Goal: Task Accomplishment & Management: Manage account settings

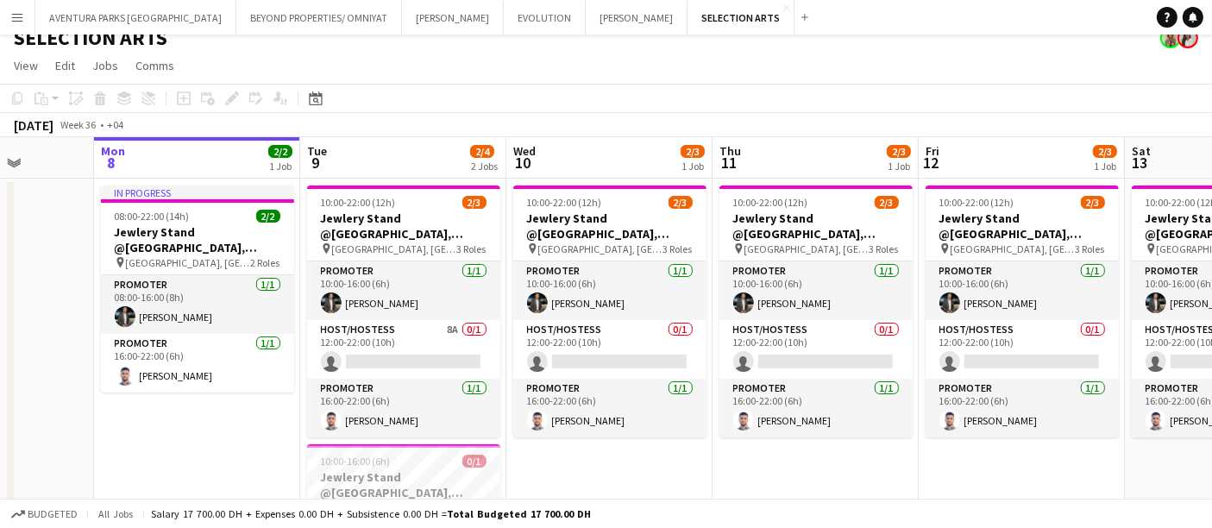
scroll to position [0, 540]
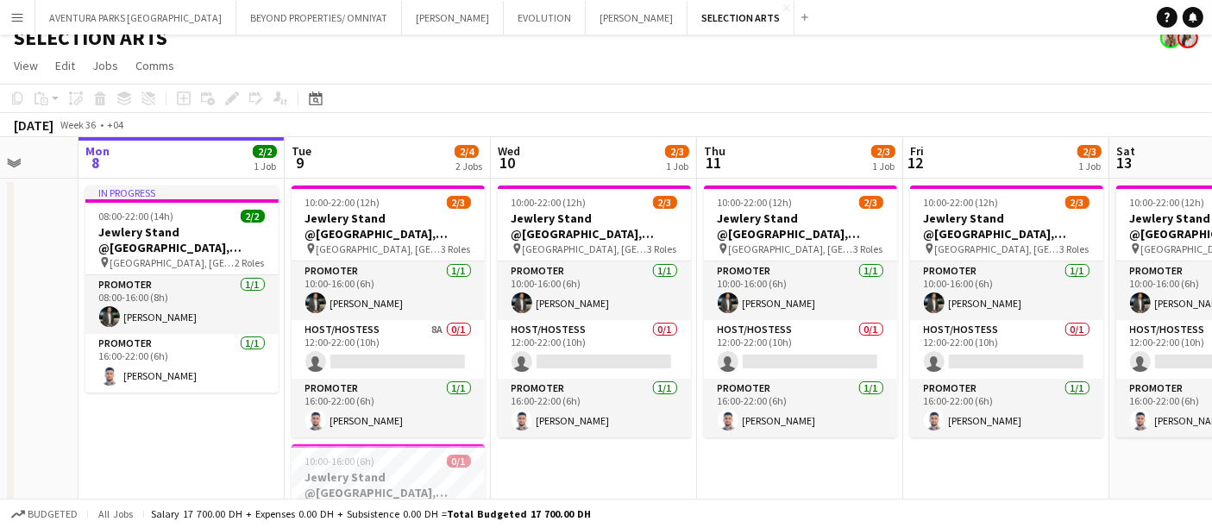
drag, startPoint x: 518, startPoint y: 191, endPoint x: 607, endPoint y: 125, distance: 110.5
click at [607, 125] on app-calendar "Copy Paste Paste Ctrl+V Paste with crew Ctrl+Shift+V Paste linked Job Delete Gr…" at bounding box center [606, 350] width 1212 height 532
click at [261, 12] on button "BEYOND PROPERTIES/ OMNIYAT Close" at bounding box center [319, 18] width 166 height 34
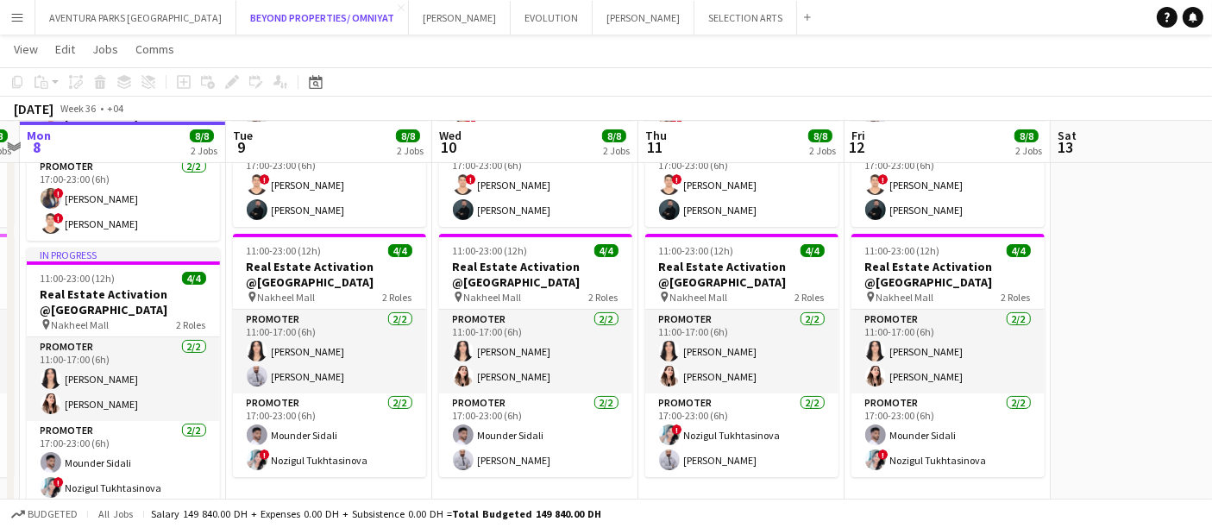
scroll to position [0, 601]
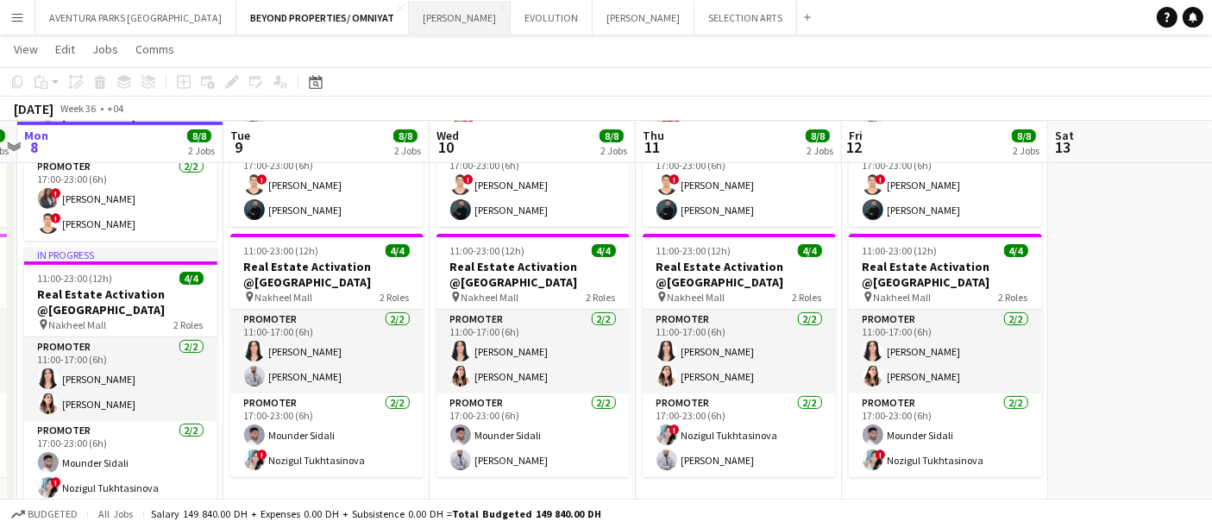
click at [409, 24] on button "JACK MORTON Close" at bounding box center [460, 18] width 102 height 34
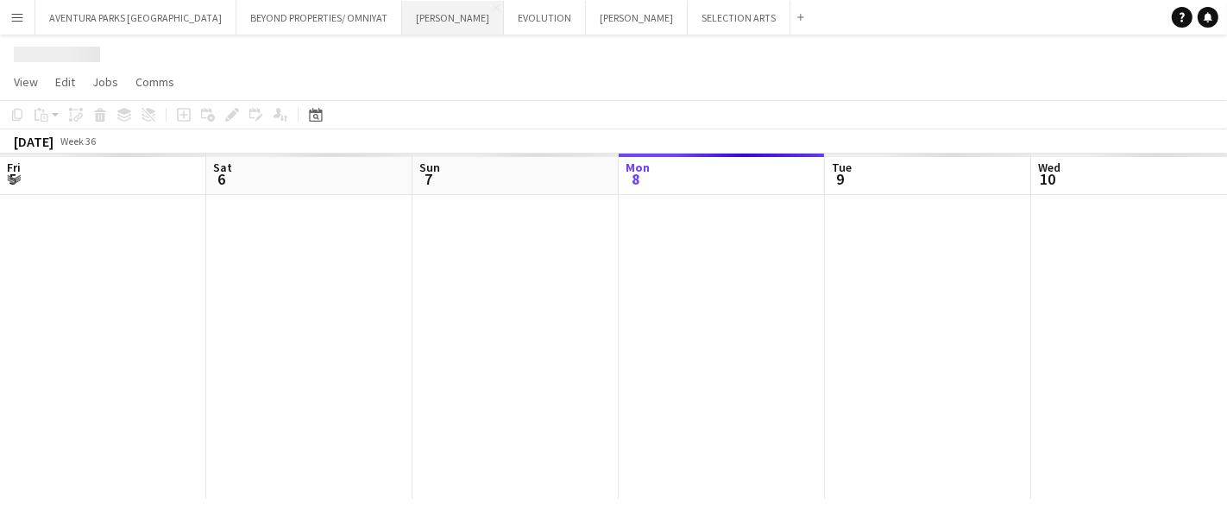
scroll to position [0, 412]
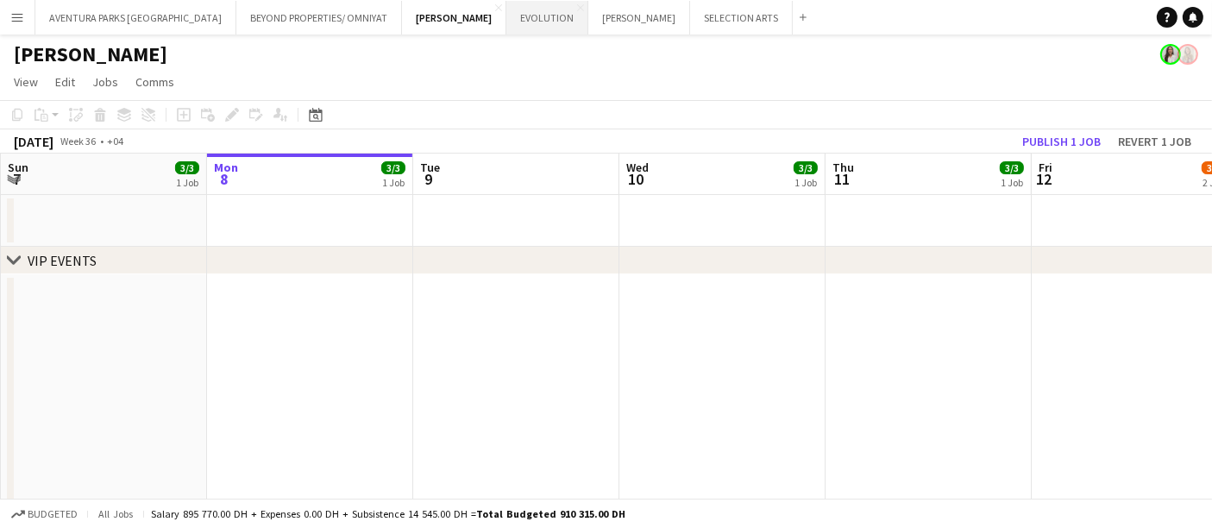
click at [507, 21] on button "EVOLUTION Close" at bounding box center [548, 18] width 82 height 34
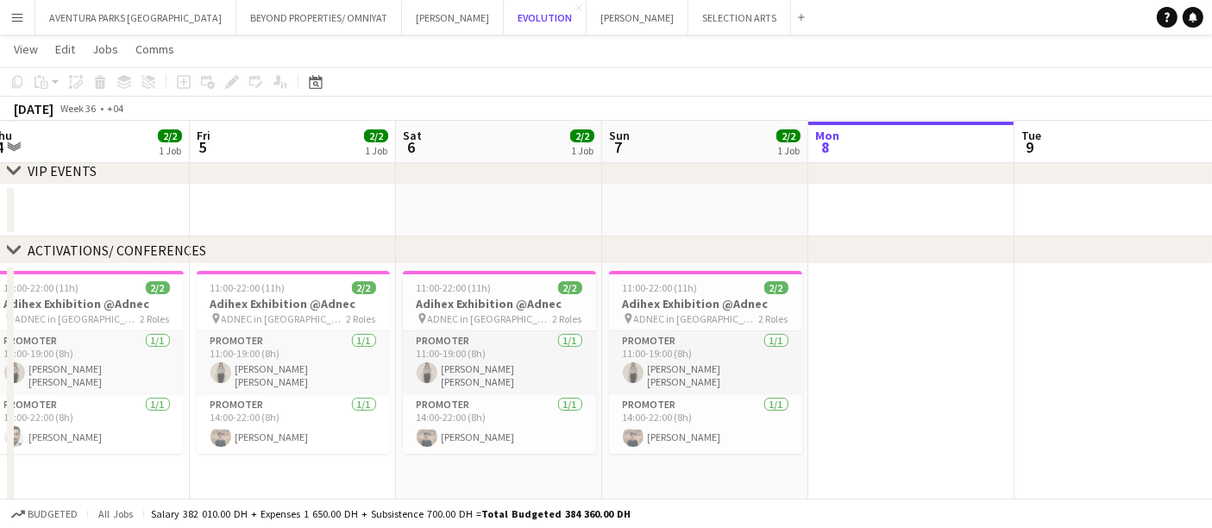
scroll to position [0, 429]
click at [19, 23] on app-icon "Menu" at bounding box center [17, 17] width 14 height 14
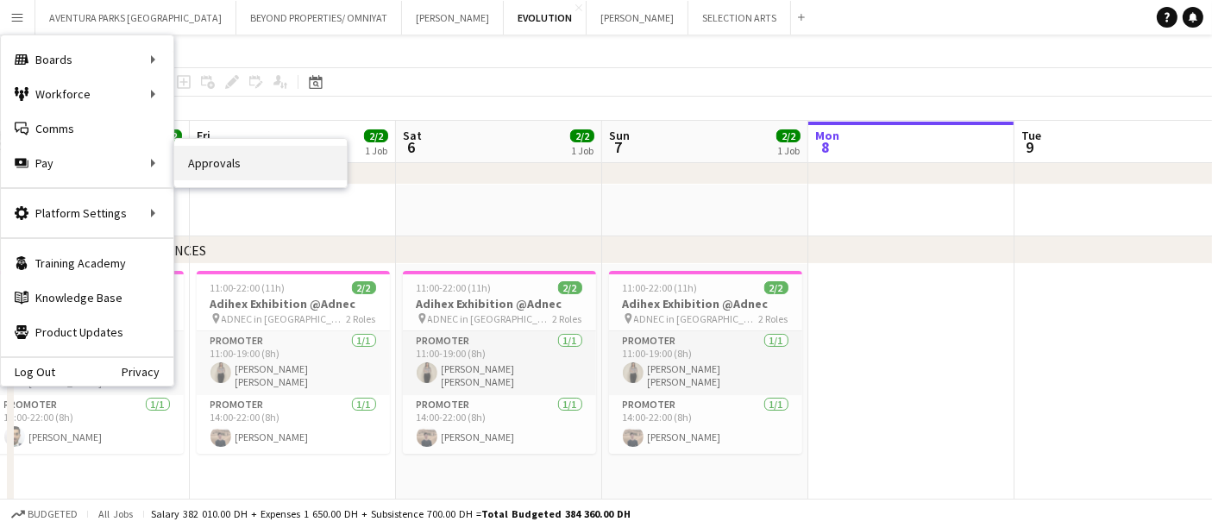
click at [198, 166] on link "Approvals" at bounding box center [260, 163] width 173 height 35
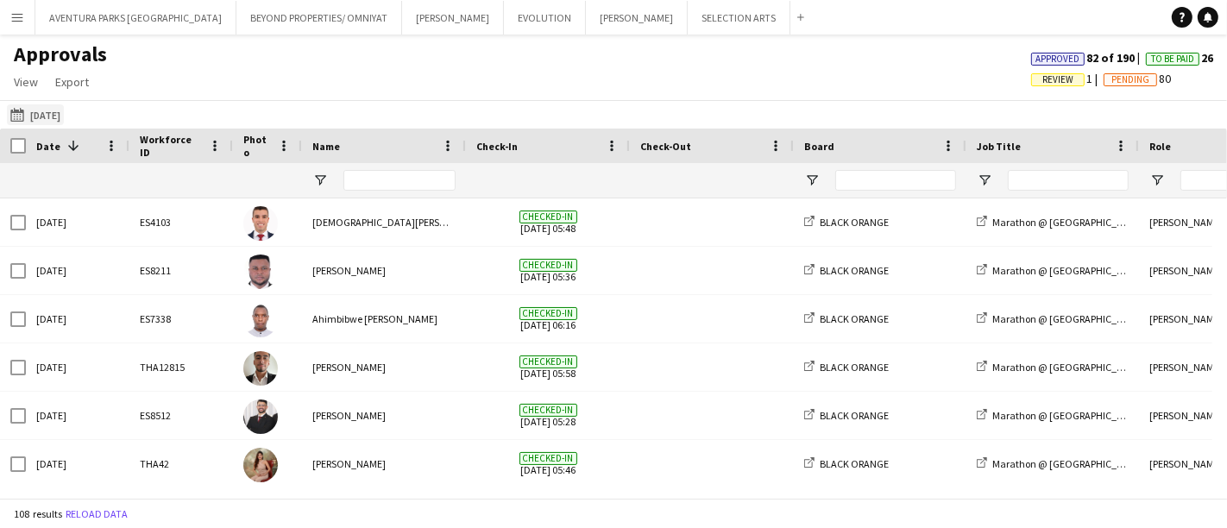
click at [26, 116] on app-icon "29-08-2025" at bounding box center [20, 115] width 20 height 14
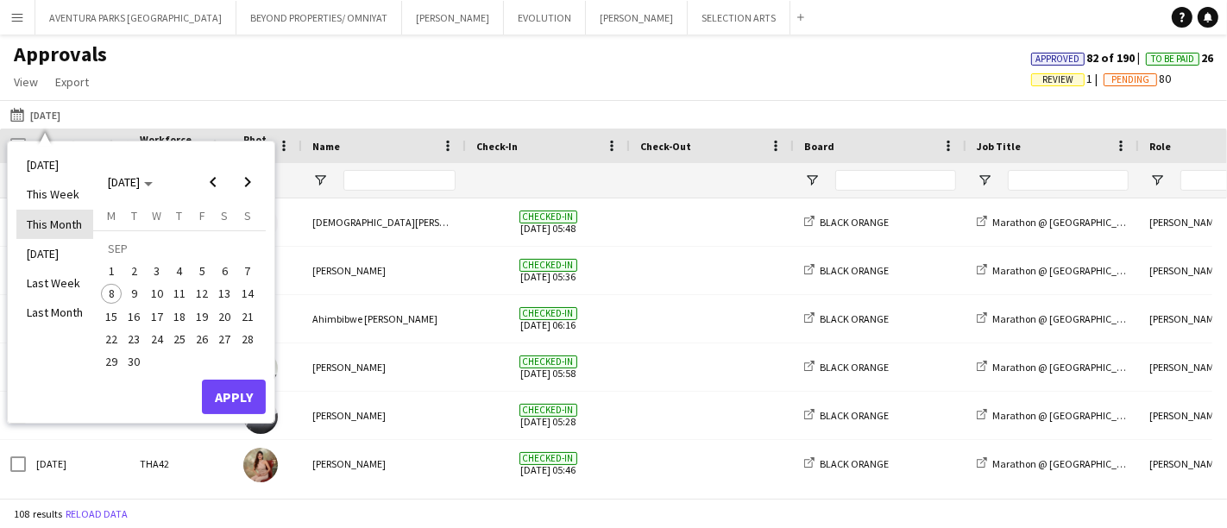
click at [54, 225] on li "This Month" at bounding box center [54, 224] width 77 height 29
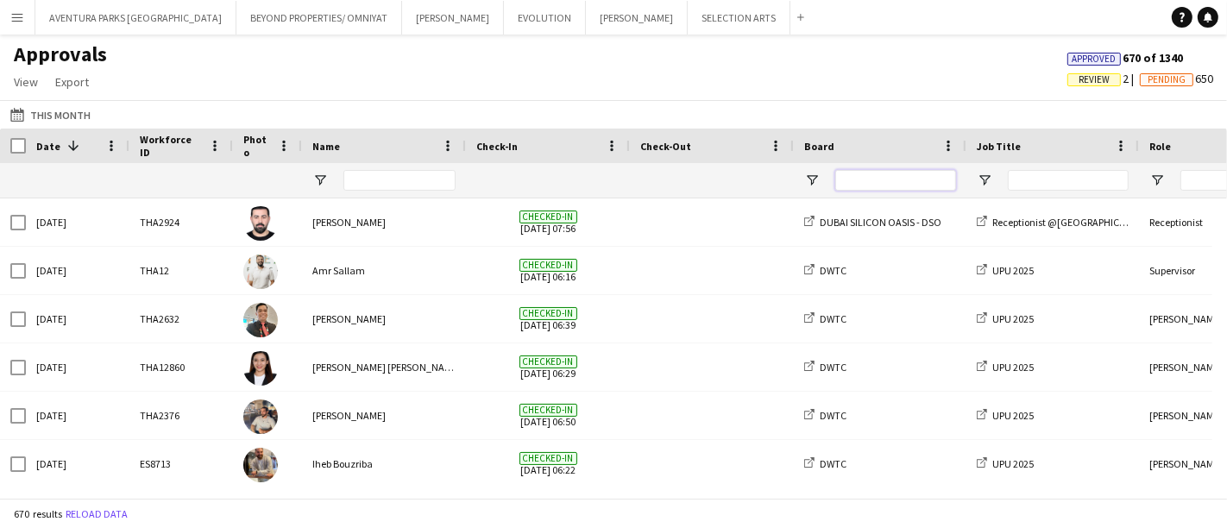
click at [854, 179] on input "Board Filter Input" at bounding box center [895, 180] width 121 height 21
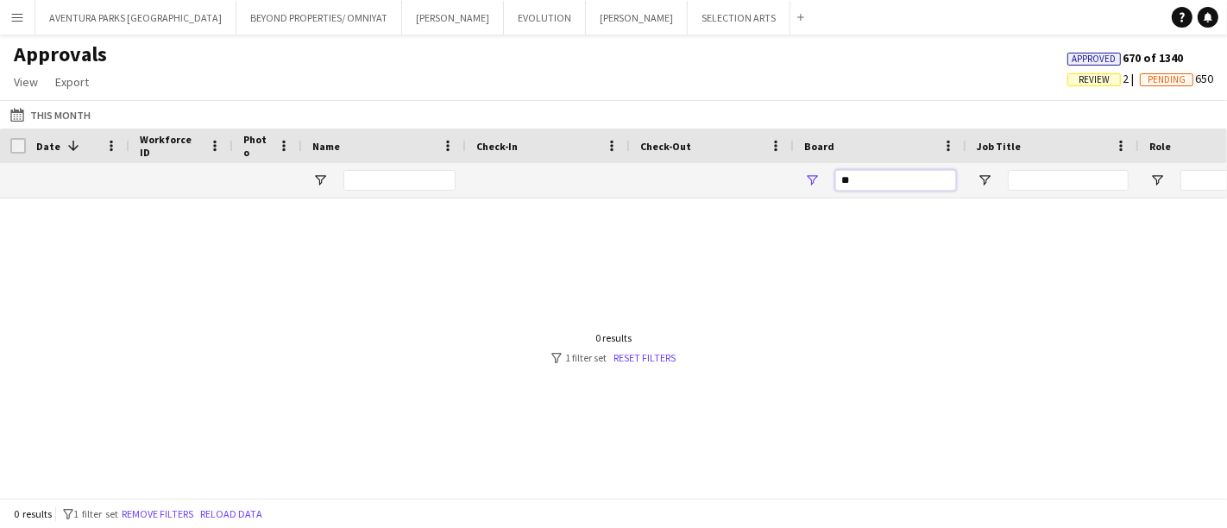
type input "*"
click at [812, 177] on span "Open Filter Menu" at bounding box center [812, 181] width 16 height 16
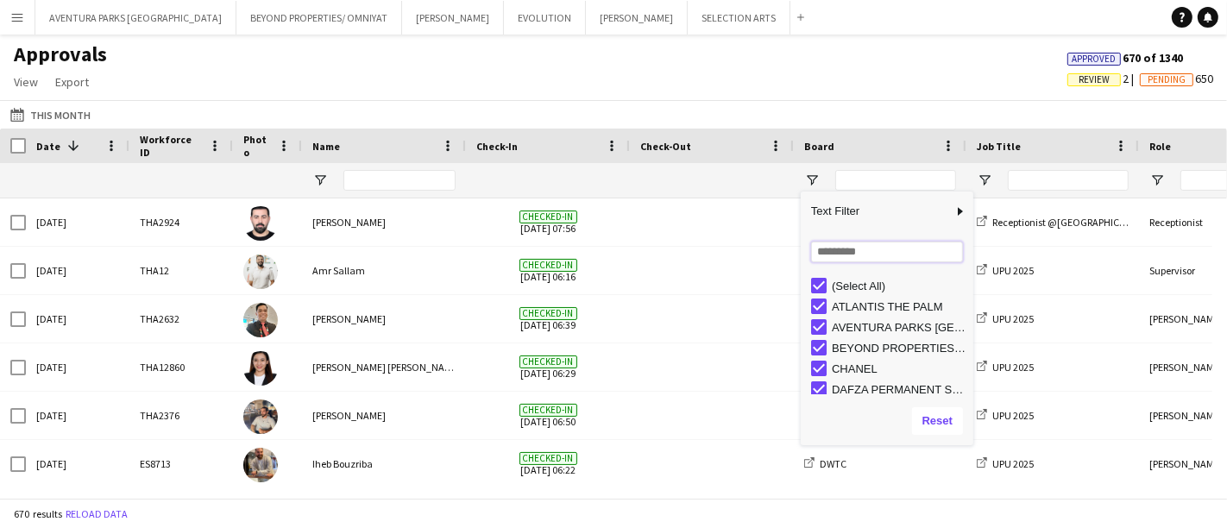
click at [858, 250] on input "Search filter values" at bounding box center [887, 252] width 152 height 21
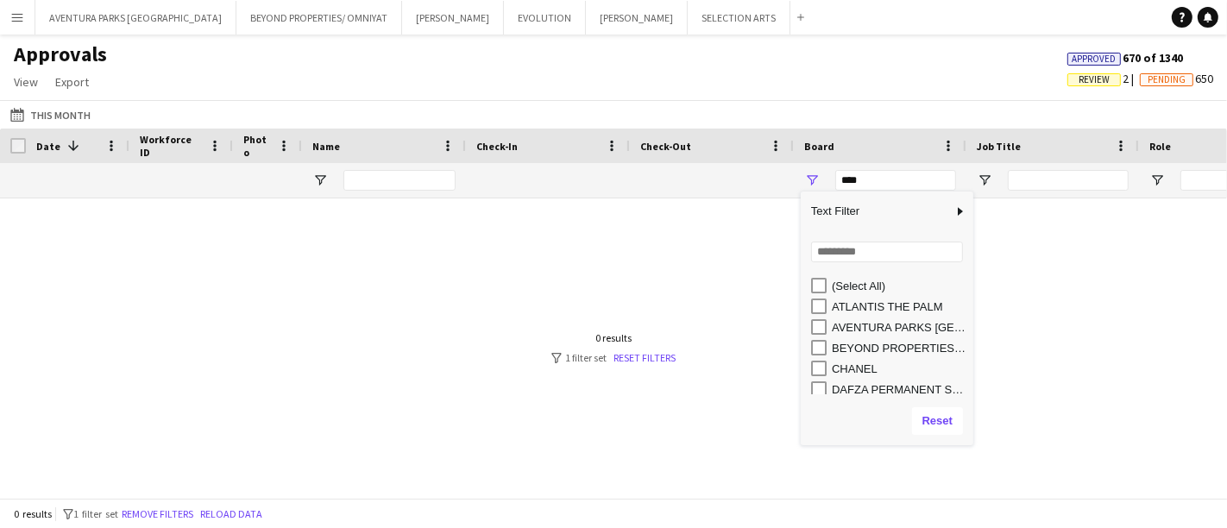
click at [978, 320] on div at bounding box center [613, 340] width 1227 height 285
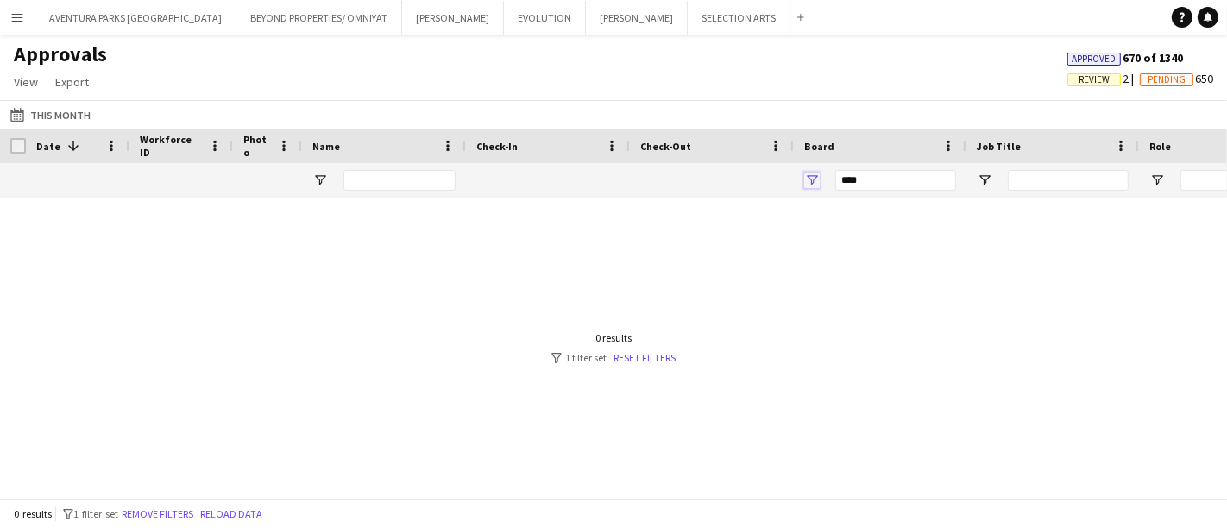
click at [817, 184] on span "Open Filter Menu" at bounding box center [812, 181] width 16 height 16
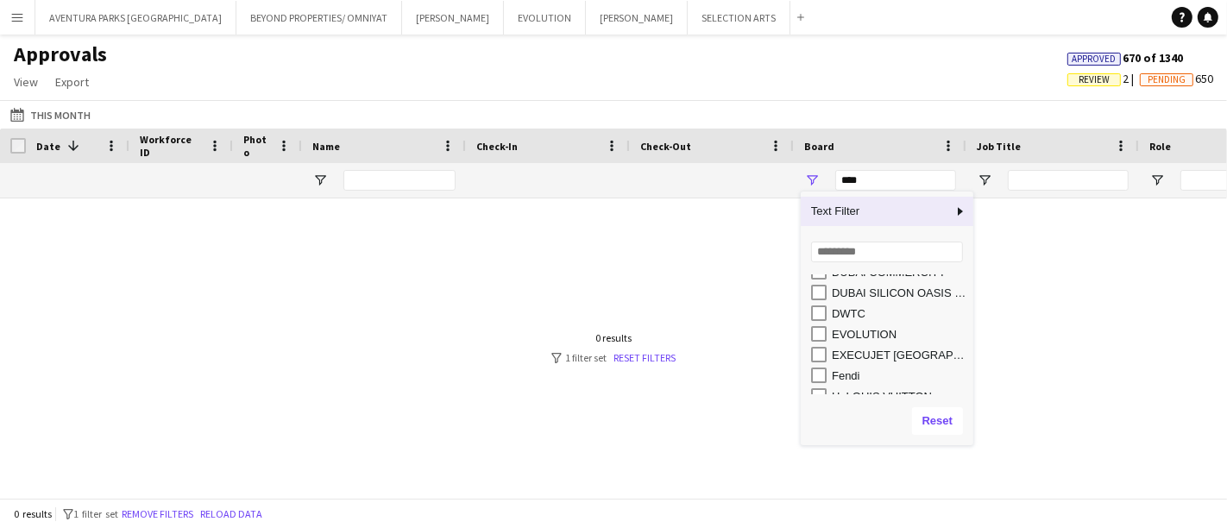
scroll to position [125, 0]
click at [834, 346] on div "EVOLUTION" at bounding box center [900, 347] width 136 height 13
type input "**********"
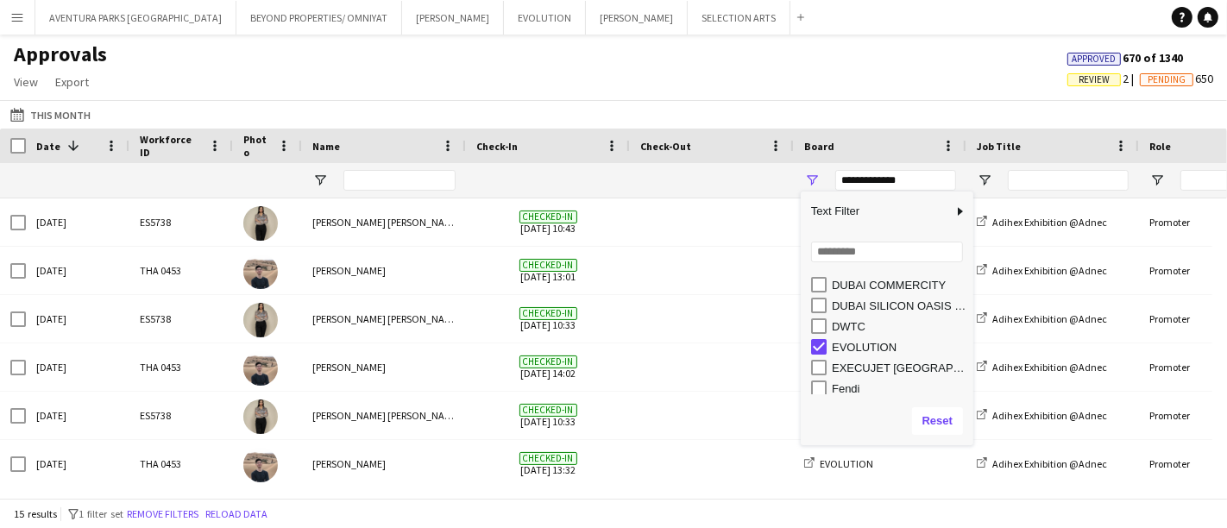
click at [882, 61] on div "Approvals View Customise view Customise filters Reset Filters Reset View Reset …" at bounding box center [613, 70] width 1227 height 59
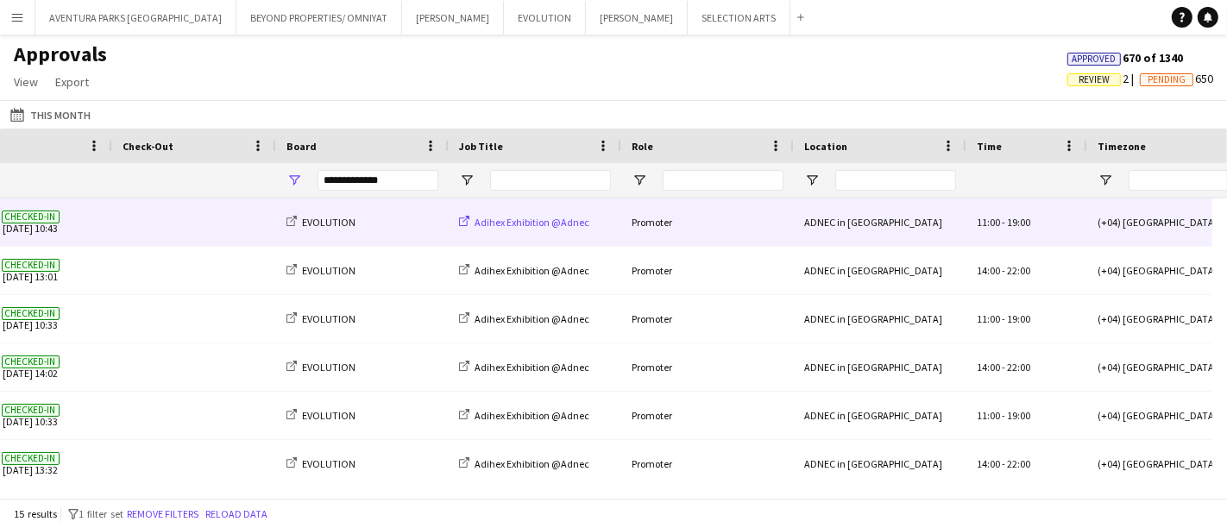
scroll to position [0, 0]
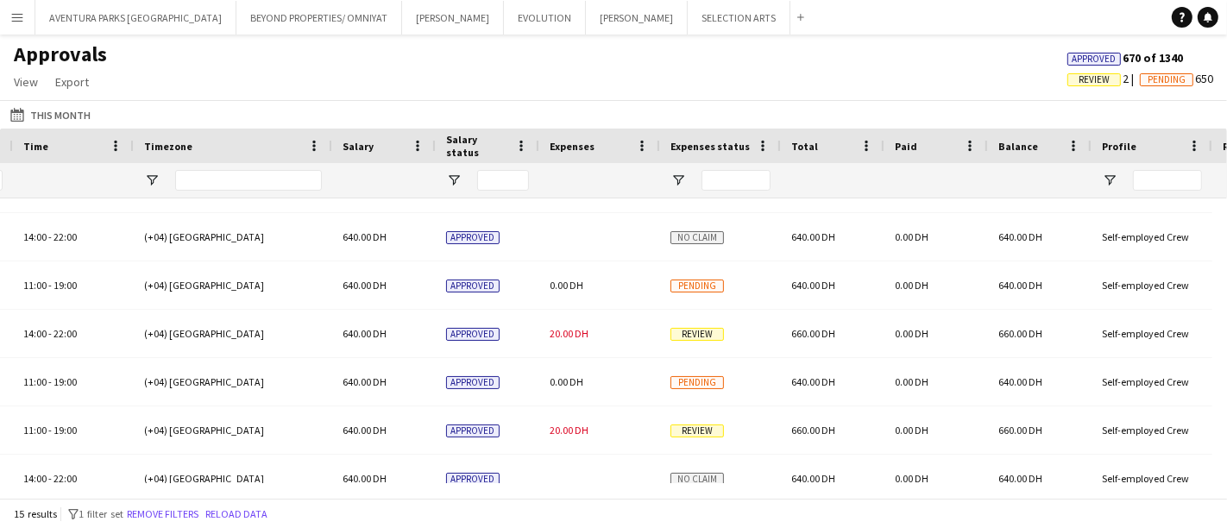
click at [175, 331] on div "(+04) Dubai" at bounding box center [233, 333] width 198 height 47
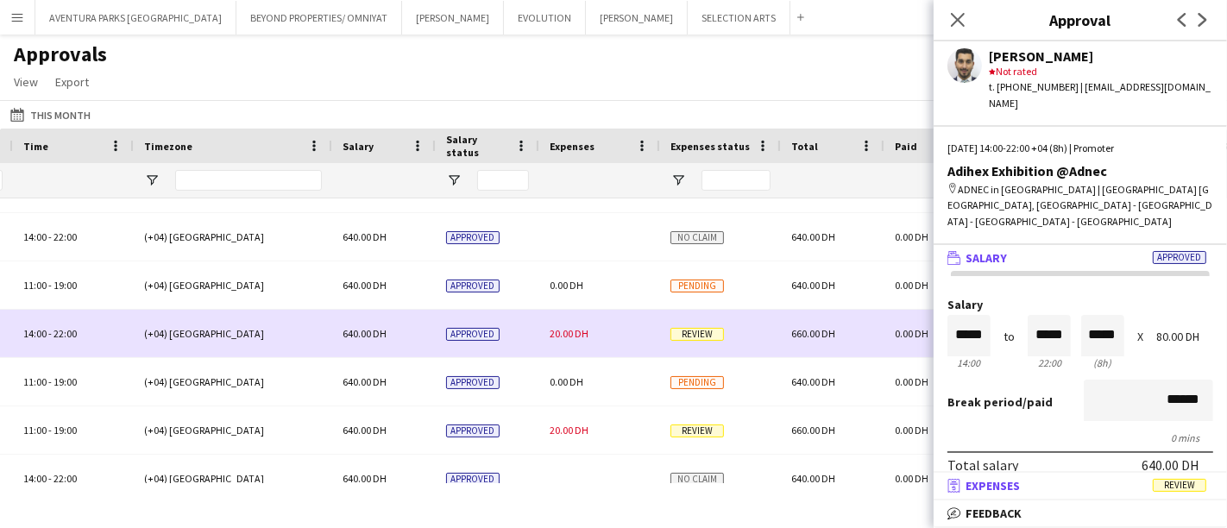
click at [1070, 484] on mat-panel-title "receipt Expenses Review" at bounding box center [1077, 486] width 286 height 16
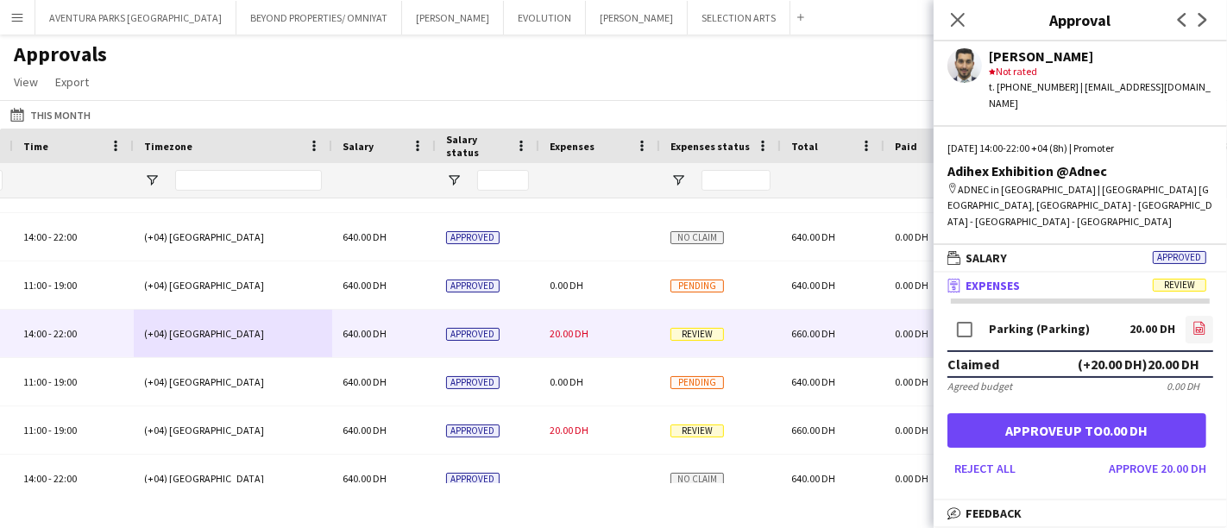
click at [1196, 327] on icon at bounding box center [1199, 329] width 7 height 5
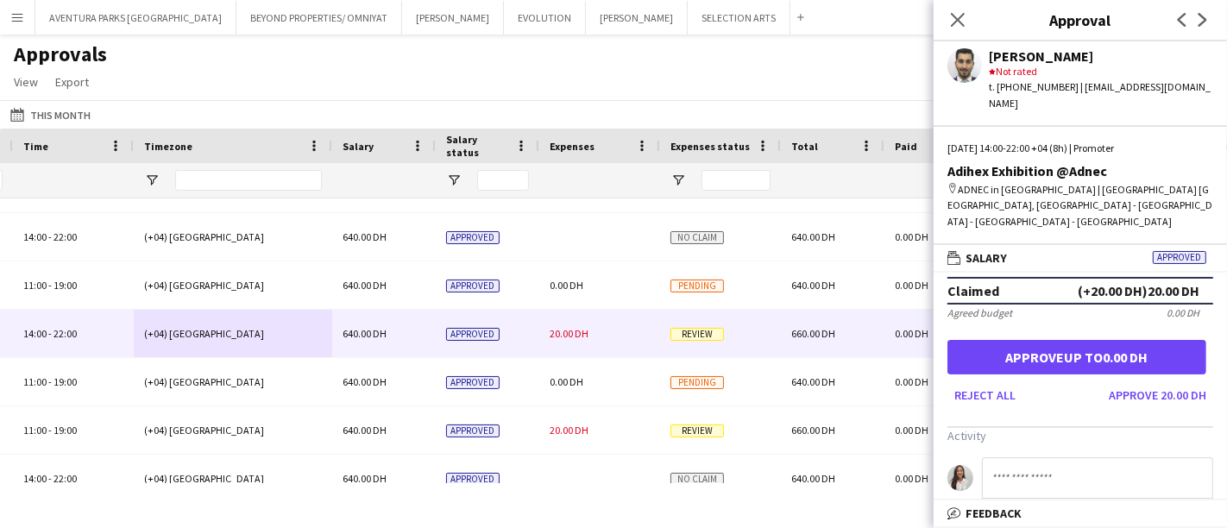
click at [688, 432] on span "Review" at bounding box center [697, 431] width 54 height 13
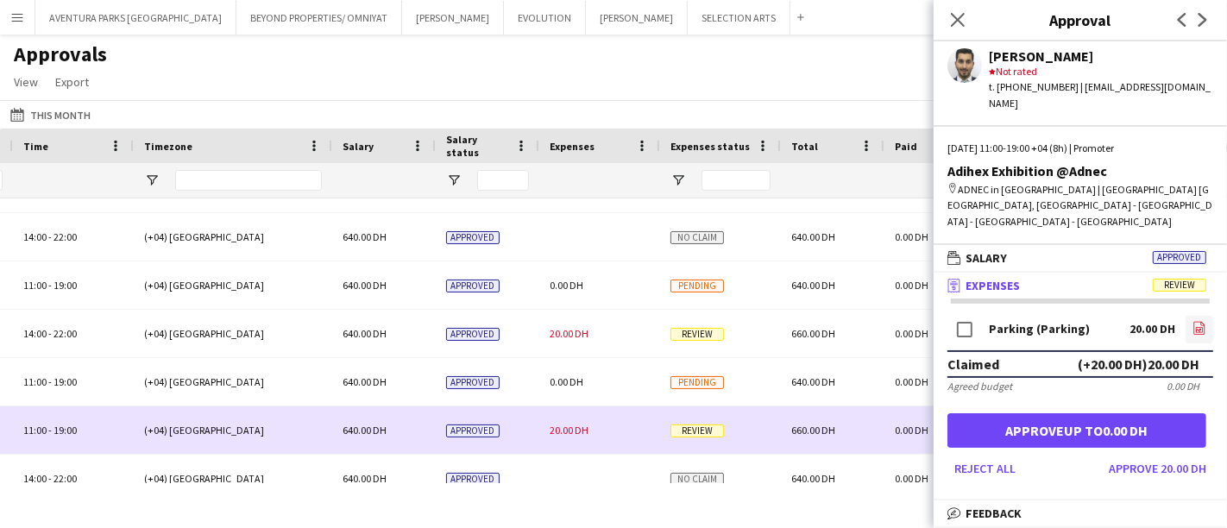
click at [1193, 321] on icon "file-image" at bounding box center [1200, 328] width 14 height 14
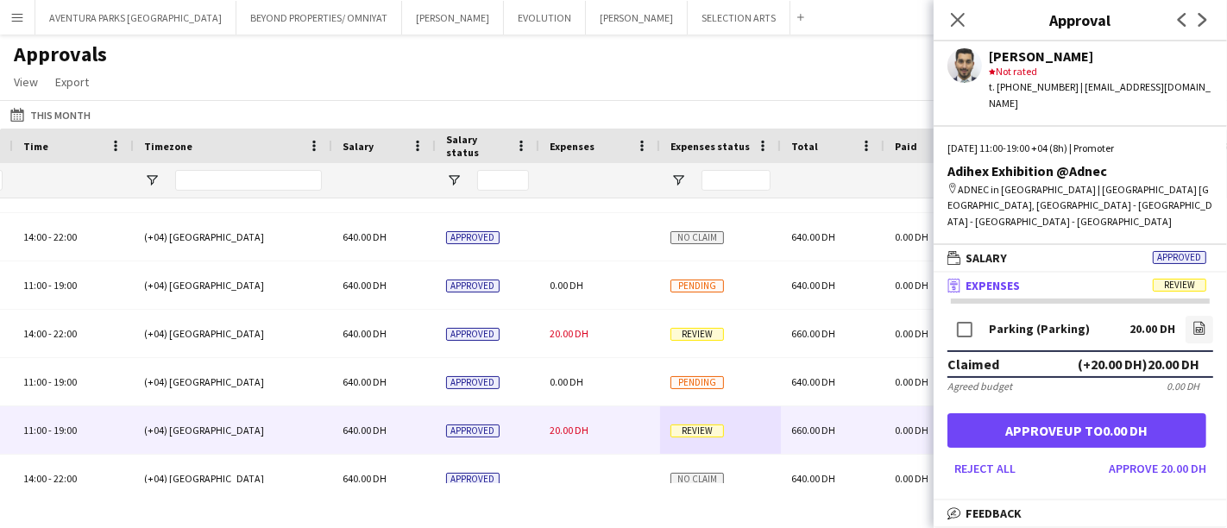
click at [910, 34] on app-navbar "Menu Boards Boards Boards All jobs Status Workforce Workforce My Workforce Recr…" at bounding box center [613, 17] width 1227 height 35
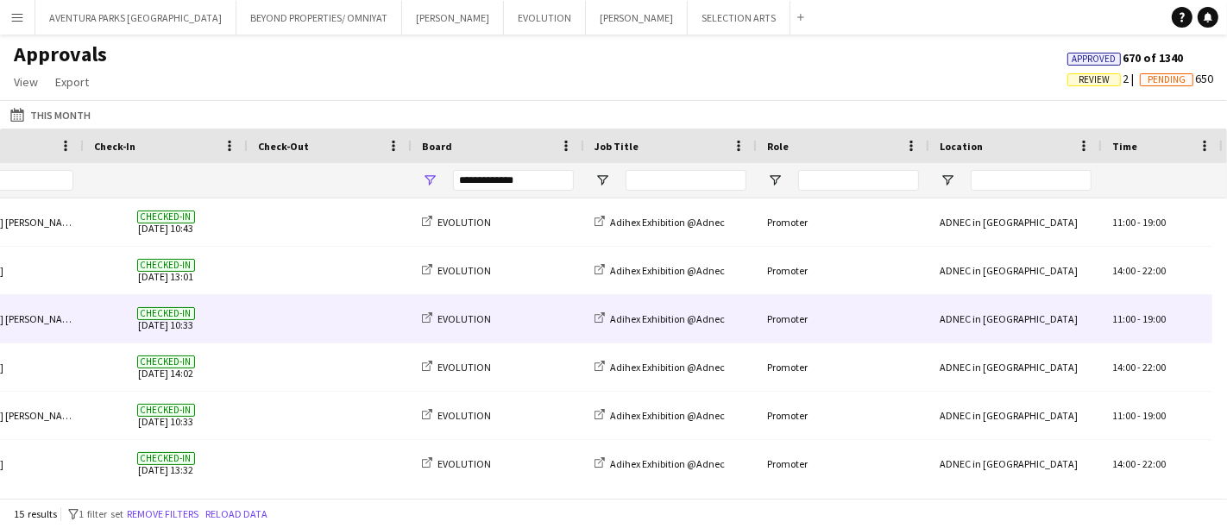
scroll to position [0, 417]
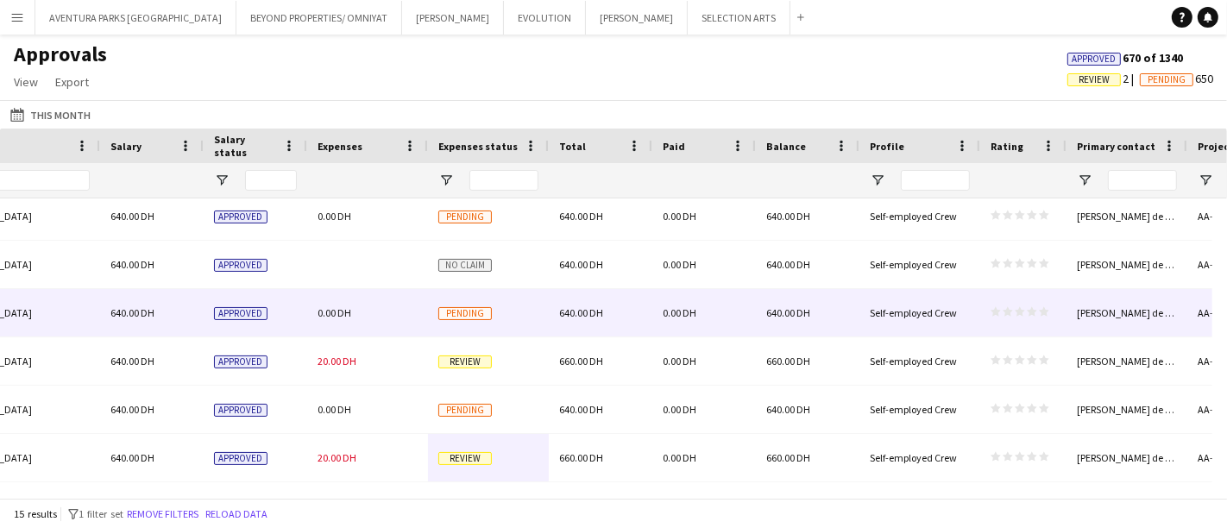
click at [1092, 106] on div "29-08-2025 This Month Today This Week This Month Yesterday Last Week Last Month…" at bounding box center [613, 114] width 1227 height 28
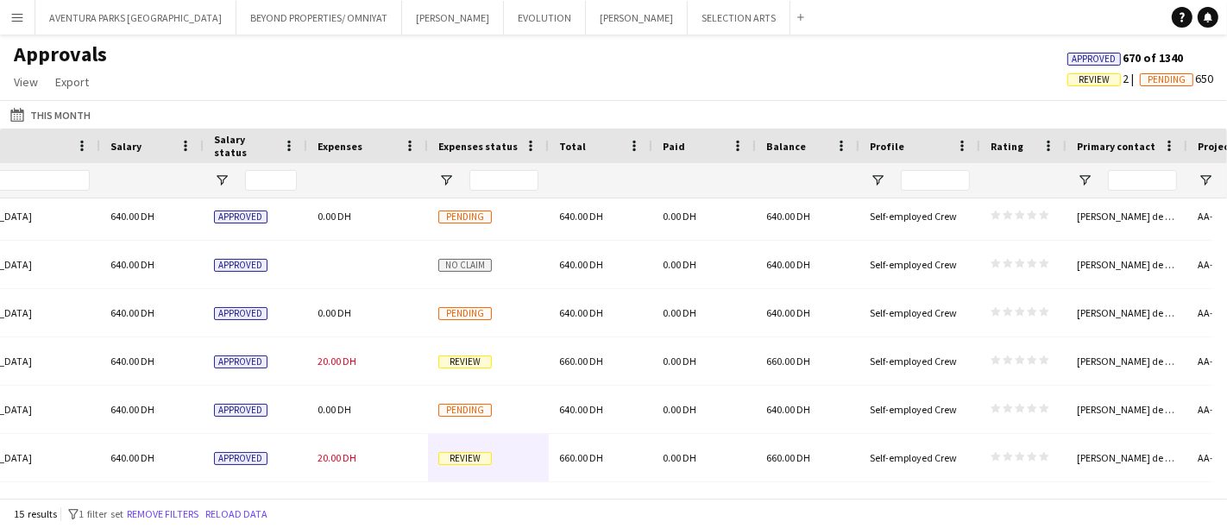
click at [1111, 76] on span "Review" at bounding box center [1094, 79] width 54 height 13
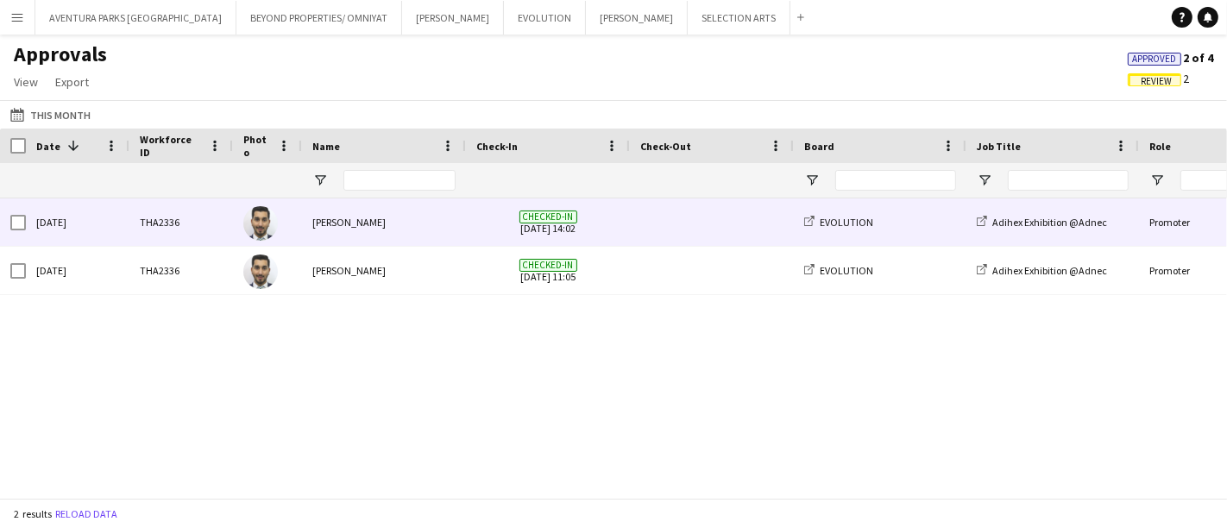
click at [311, 219] on div "[PERSON_NAME]" at bounding box center [384, 221] width 164 height 47
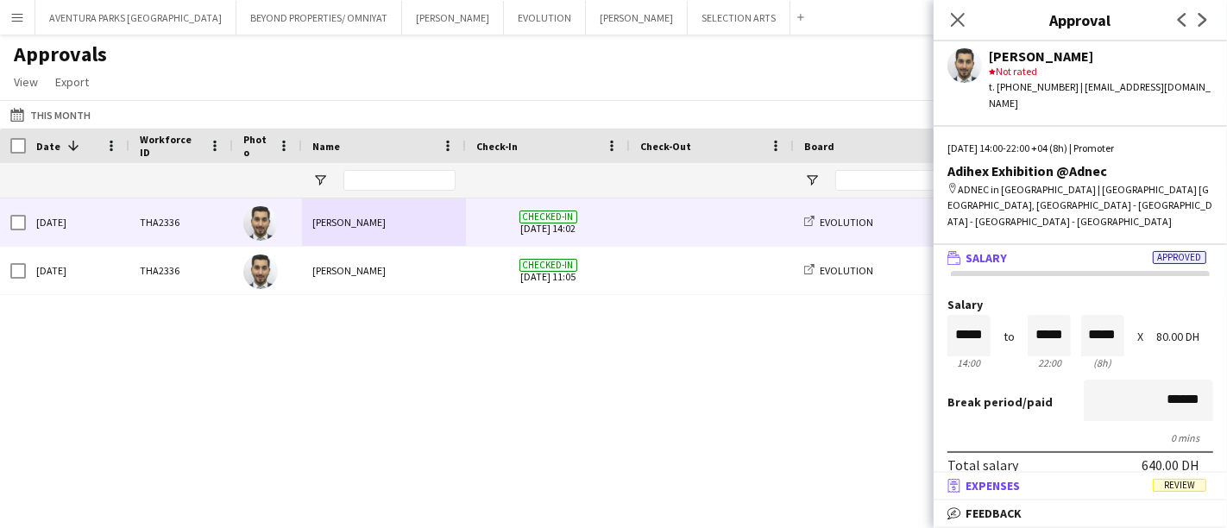
click at [1191, 484] on span "Review" at bounding box center [1180, 485] width 54 height 13
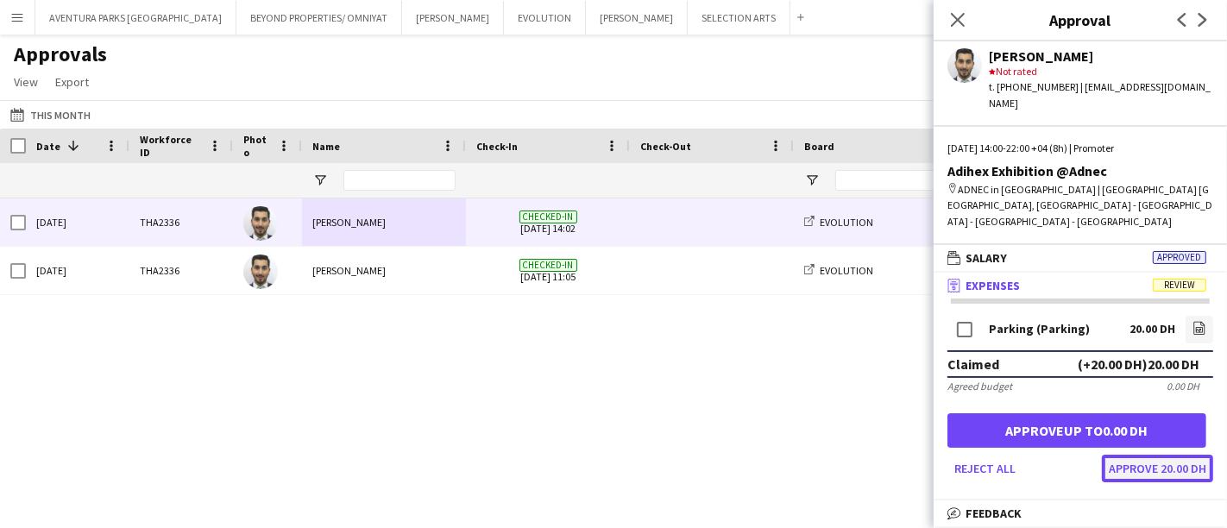
click at [1129, 455] on button "Approve 20.00 DH" at bounding box center [1157, 469] width 111 height 28
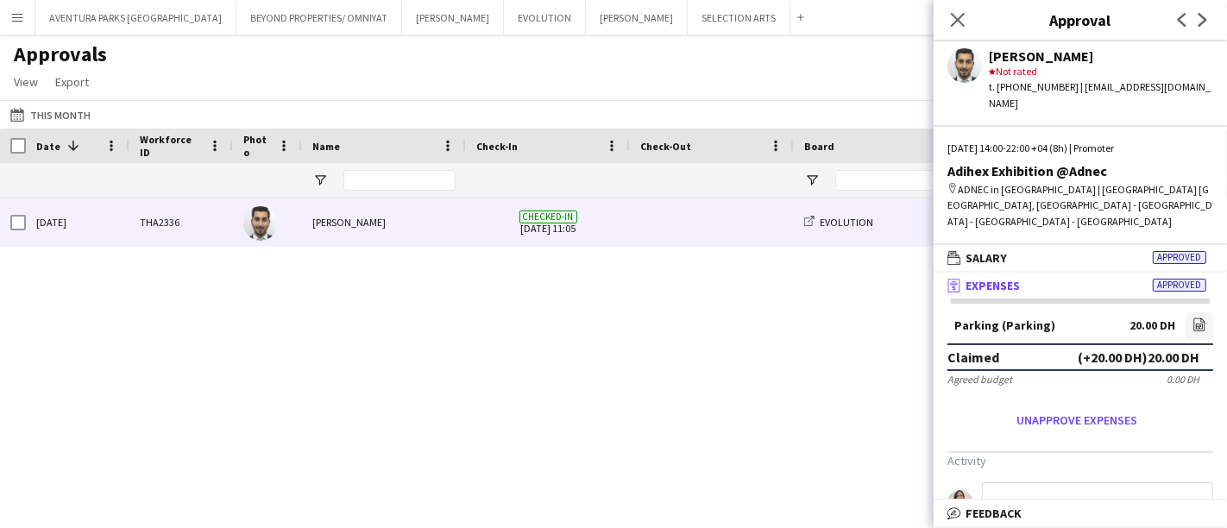
click at [591, 230] on span "Checked-in 03-09-2025 11:05" at bounding box center [547, 221] width 143 height 47
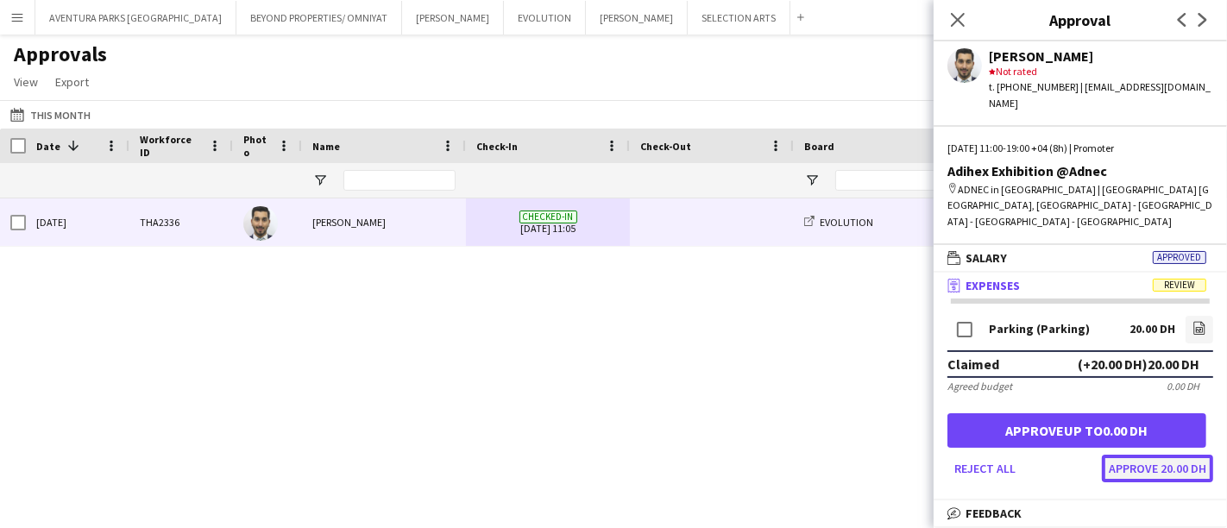
click at [1154, 455] on button "Approve 20.00 DH" at bounding box center [1157, 469] width 111 height 28
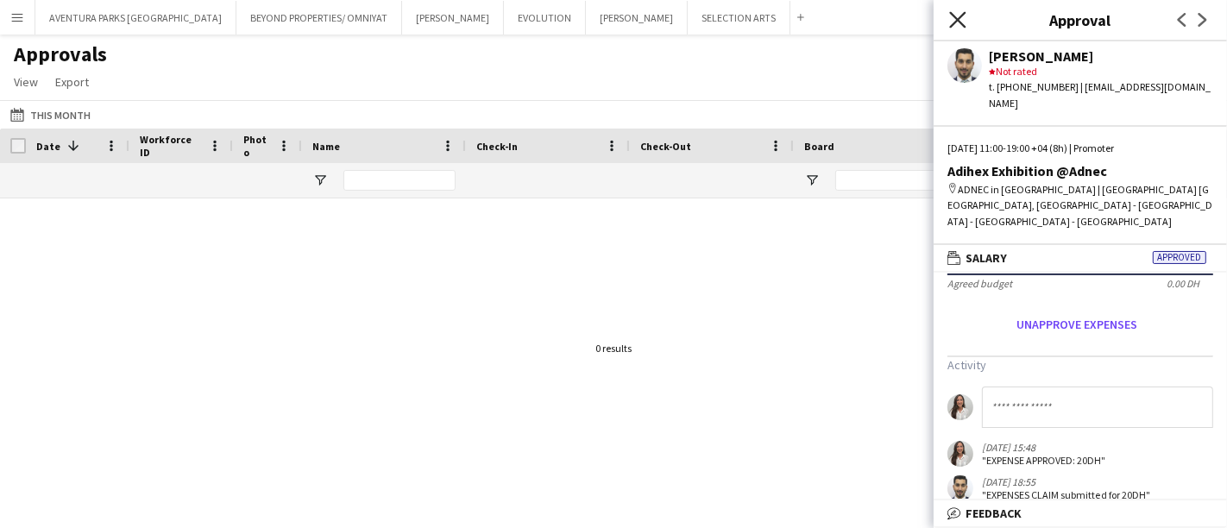
scroll to position [148, 0]
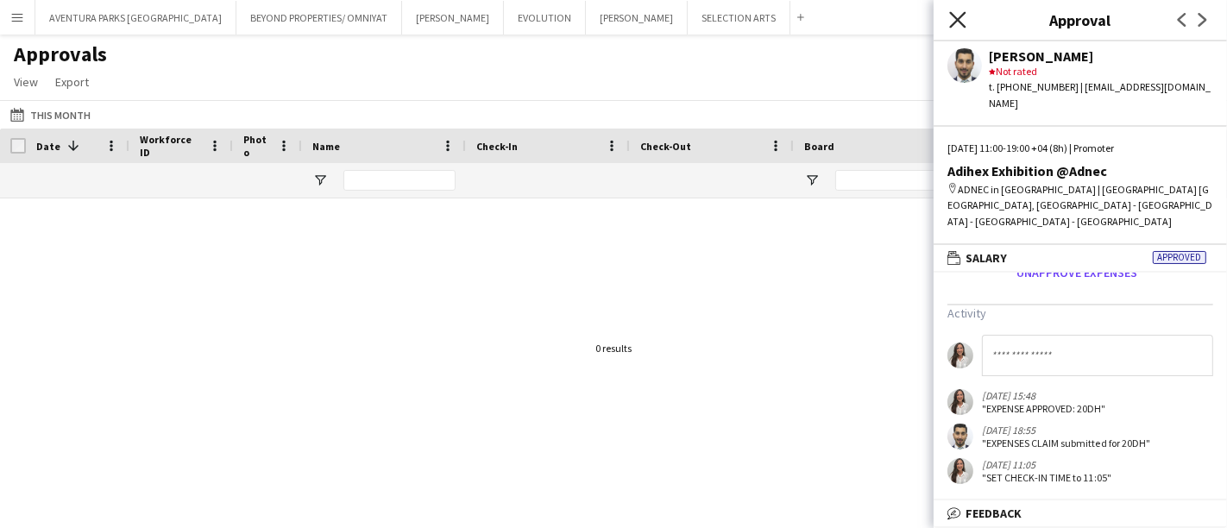
click at [961, 24] on icon "Close pop-in" at bounding box center [957, 19] width 16 height 16
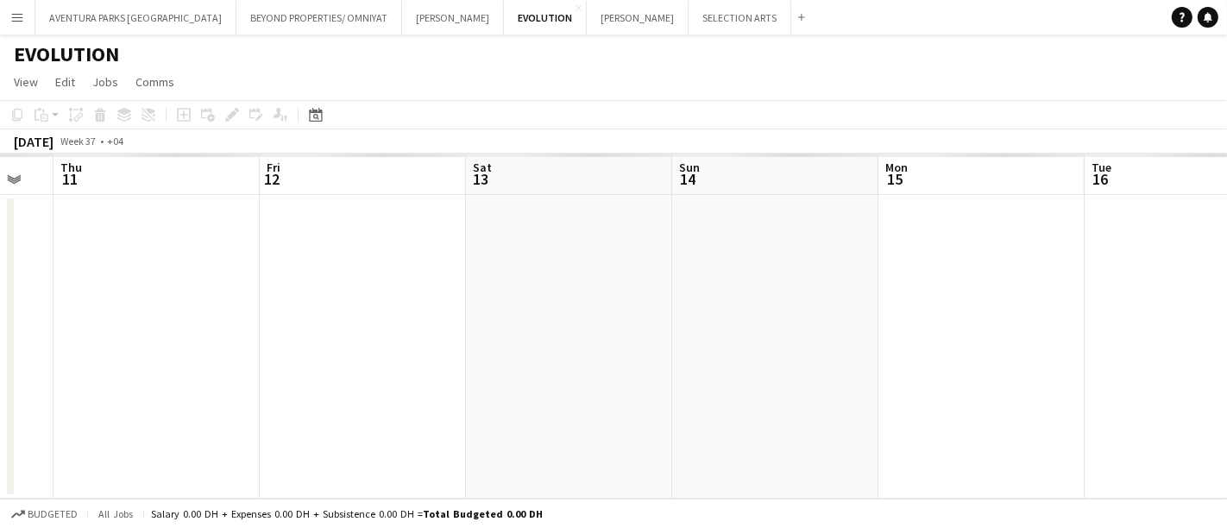
scroll to position [0, 598]
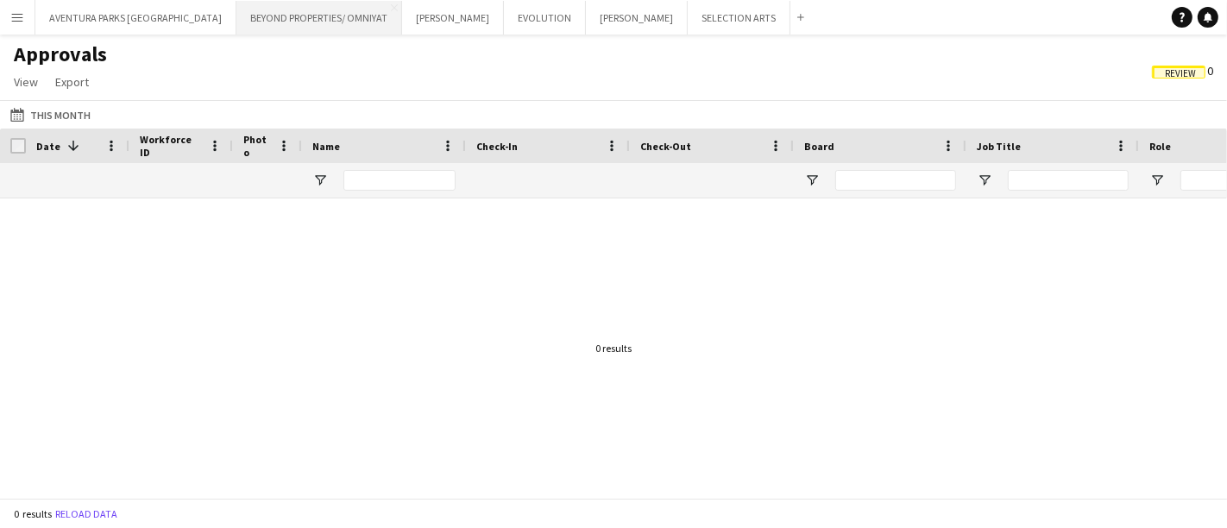
click at [261, 21] on button "BEYOND PROPERTIES/ OMNIYAT Close" at bounding box center [319, 18] width 166 height 34
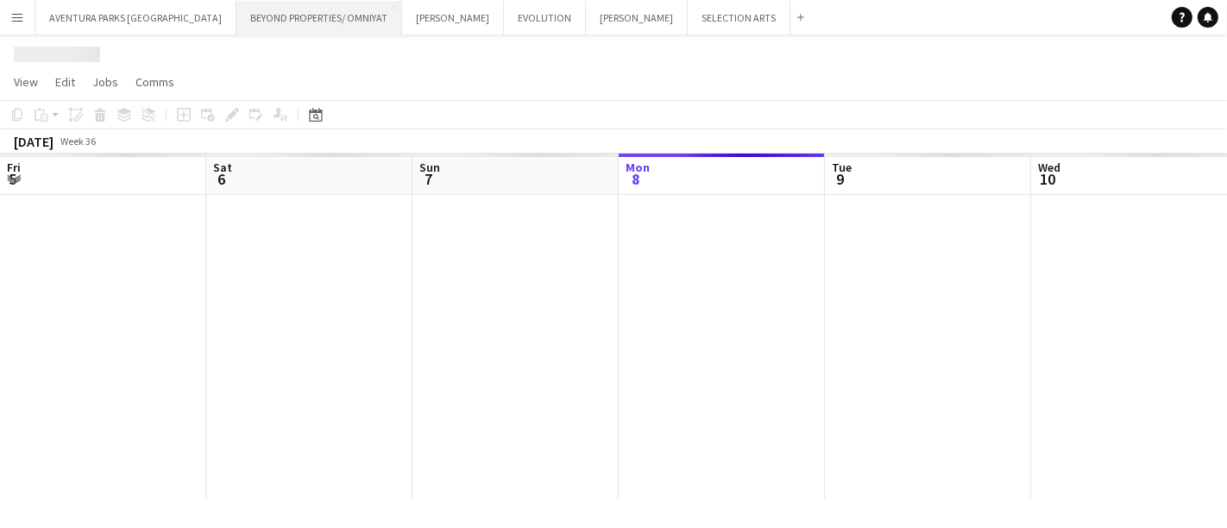
scroll to position [0, 412]
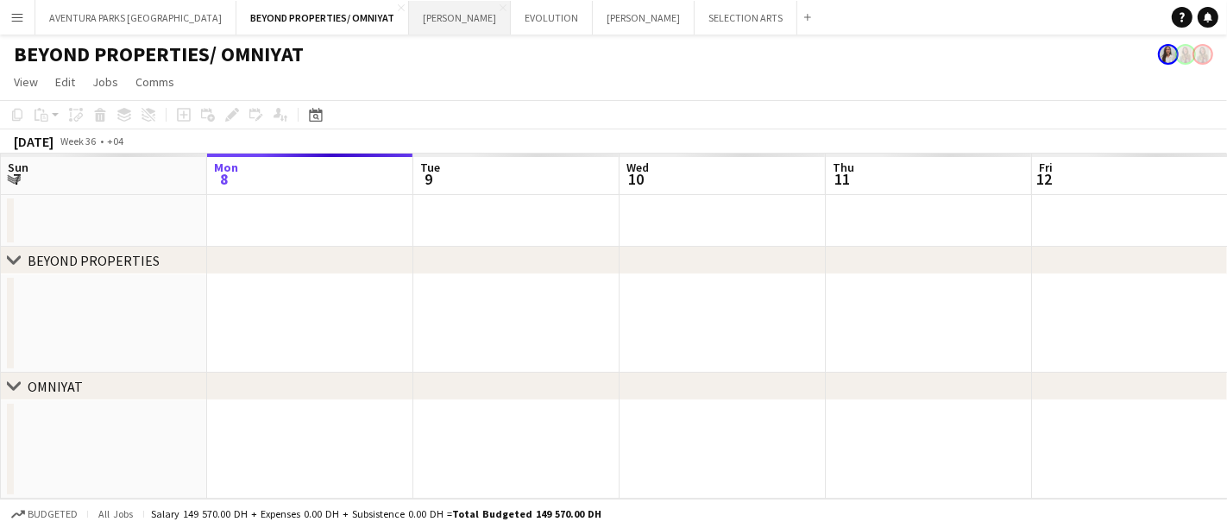
click at [409, 10] on button "JACK MORTON Close" at bounding box center [460, 18] width 102 height 34
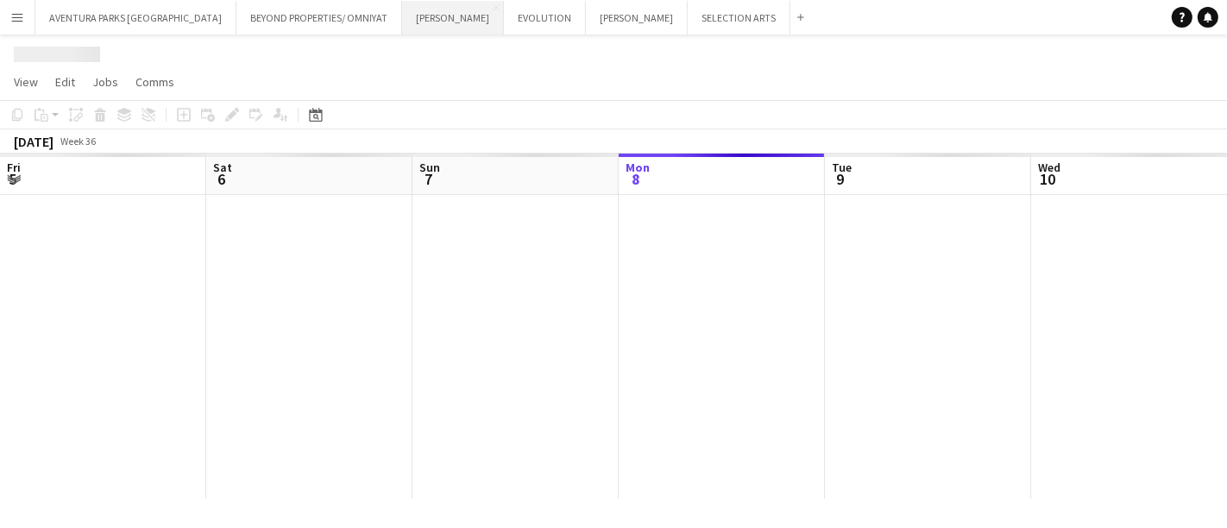
scroll to position [0, 412]
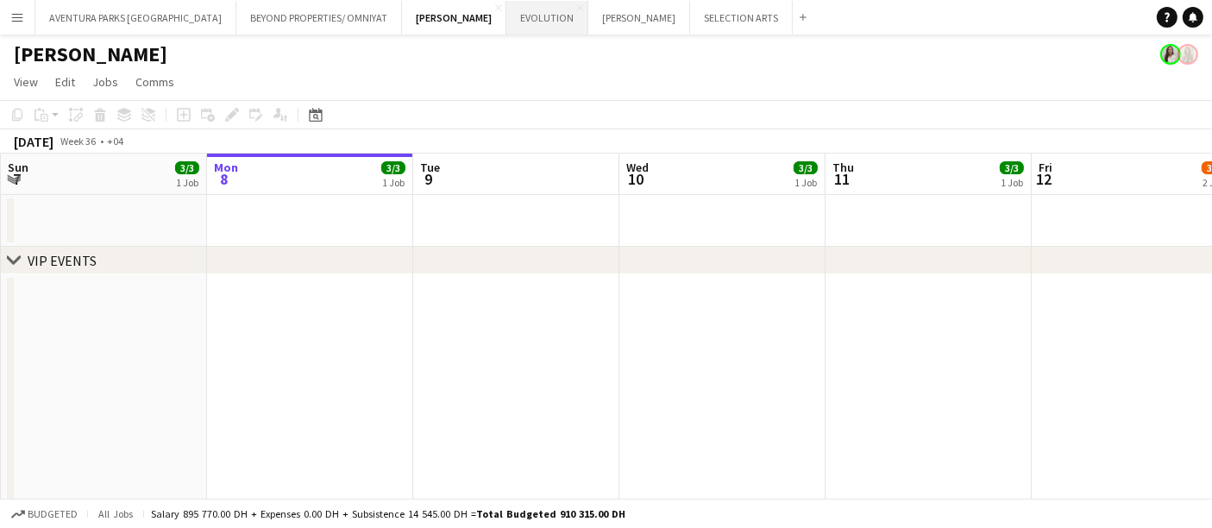
click at [507, 9] on button "EVOLUTION Close" at bounding box center [548, 18] width 82 height 34
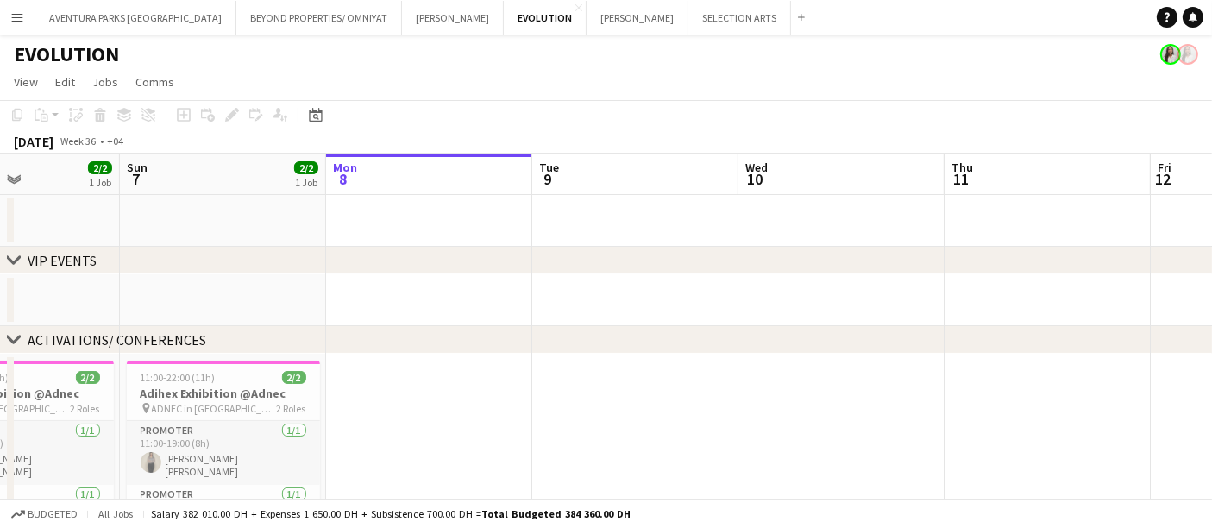
scroll to position [0, 490]
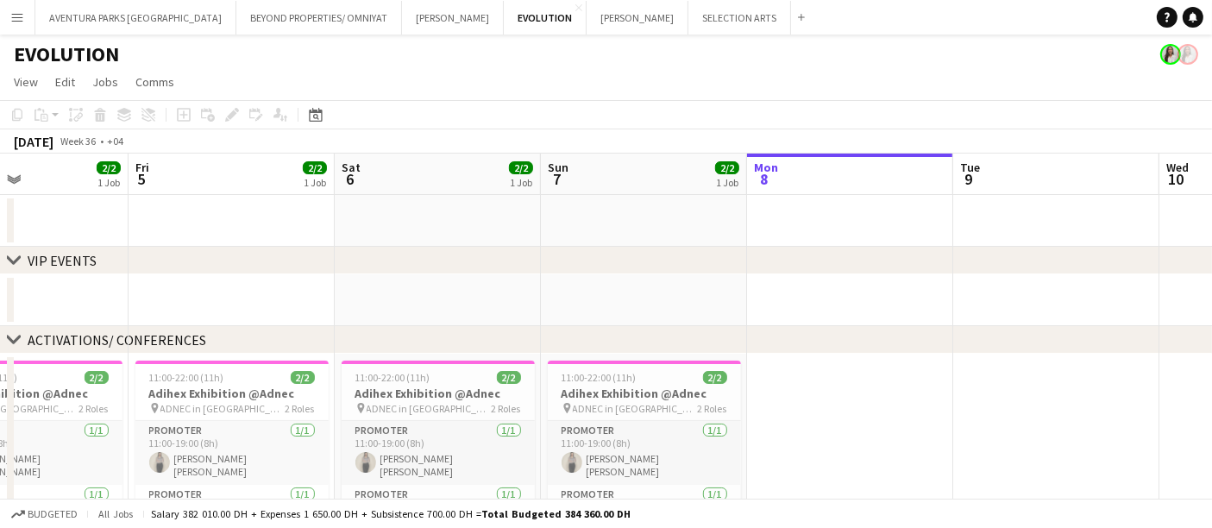
drag, startPoint x: 321, startPoint y: 294, endPoint x: 1202, endPoint y: 261, distance: 881.7
click at [1202, 261] on div "chevron-right VIP EVENTS chevron-right ACTIVATIONS/ CONFERENCES Tue 2 Wed 3 3/3…" at bounding box center [606, 385] width 1212 height 462
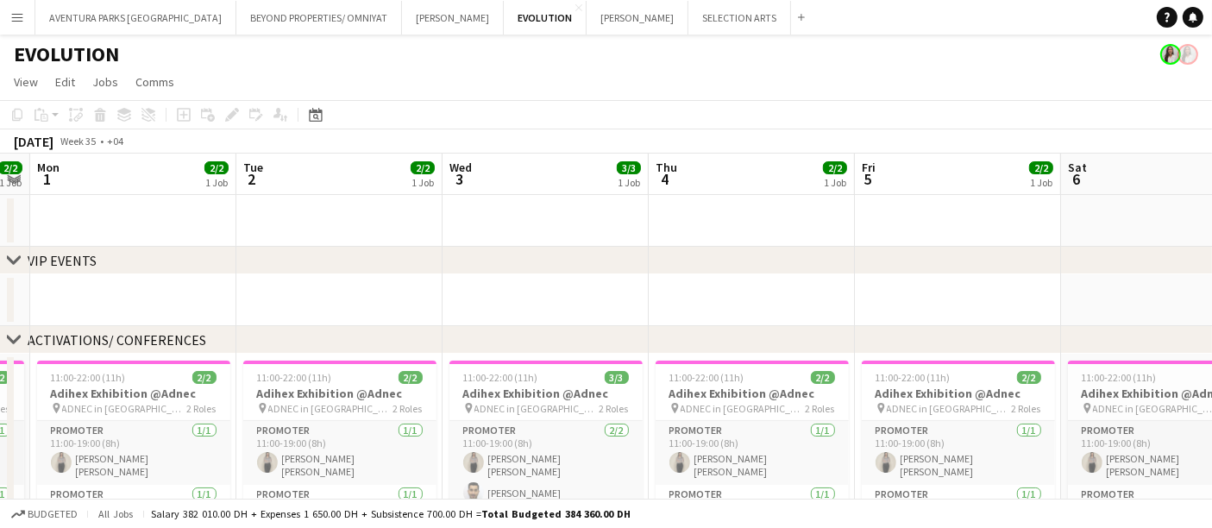
scroll to position [0, 525]
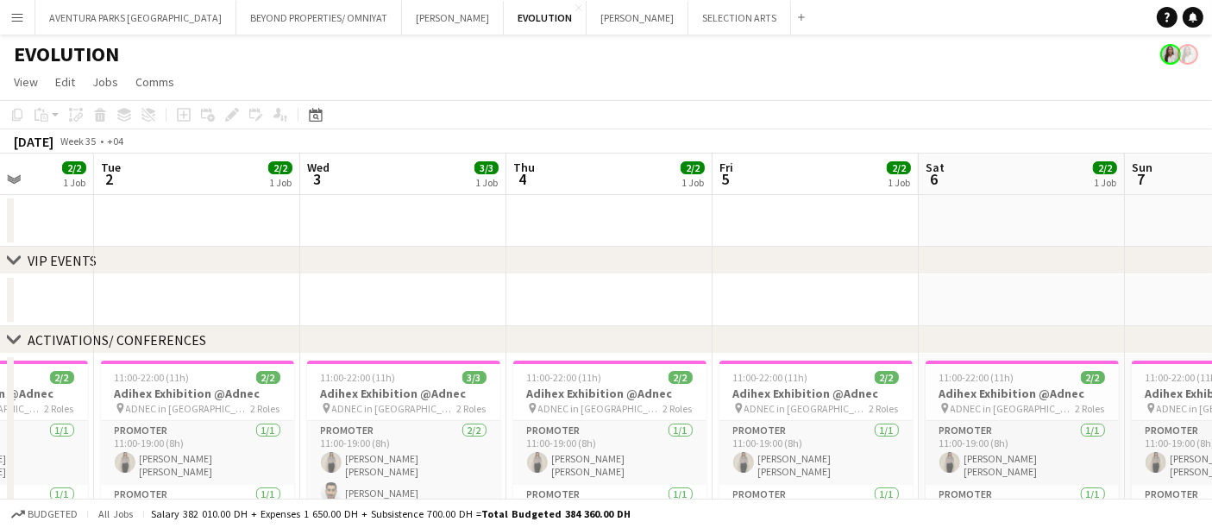
drag, startPoint x: 295, startPoint y: 290, endPoint x: 1113, endPoint y: 266, distance: 818.4
click at [1113, 266] on div "chevron-right VIP EVENTS chevron-right ACTIVATIONS/ CONFERENCES Sat 30 Sun 31 2…" at bounding box center [606, 385] width 1212 height 462
drag, startPoint x: 192, startPoint y: 274, endPoint x: 691, endPoint y: 254, distance: 499.2
click at [691, 254] on div "chevron-right VIP EVENTS" at bounding box center [606, 261] width 1212 height 28
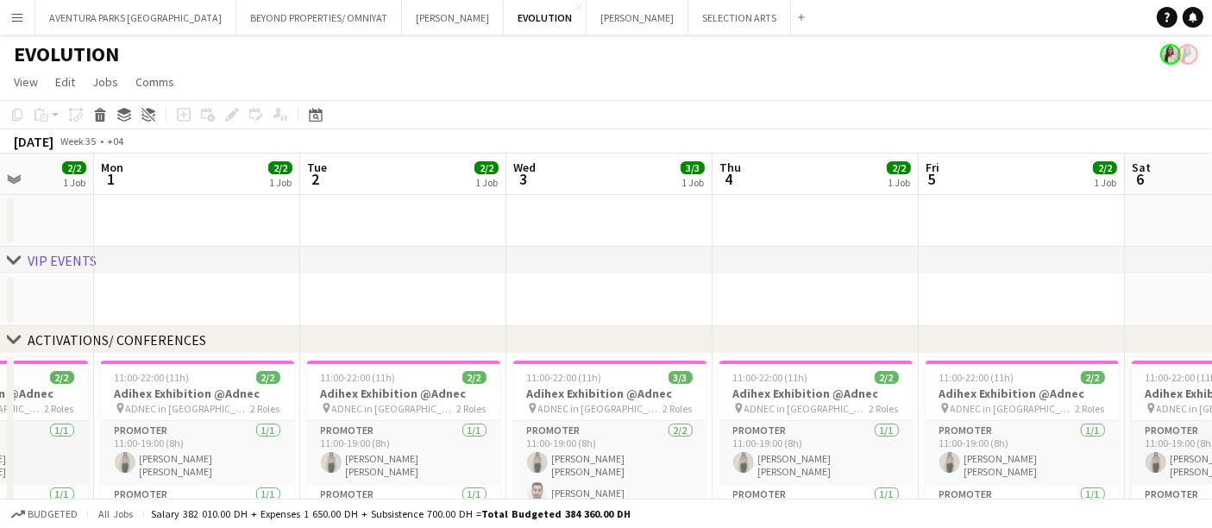
drag, startPoint x: 387, startPoint y: 269, endPoint x: 755, endPoint y: 269, distance: 368.5
click at [755, 269] on div "chevron-right VIP EVENTS" at bounding box center [606, 261] width 1212 height 28
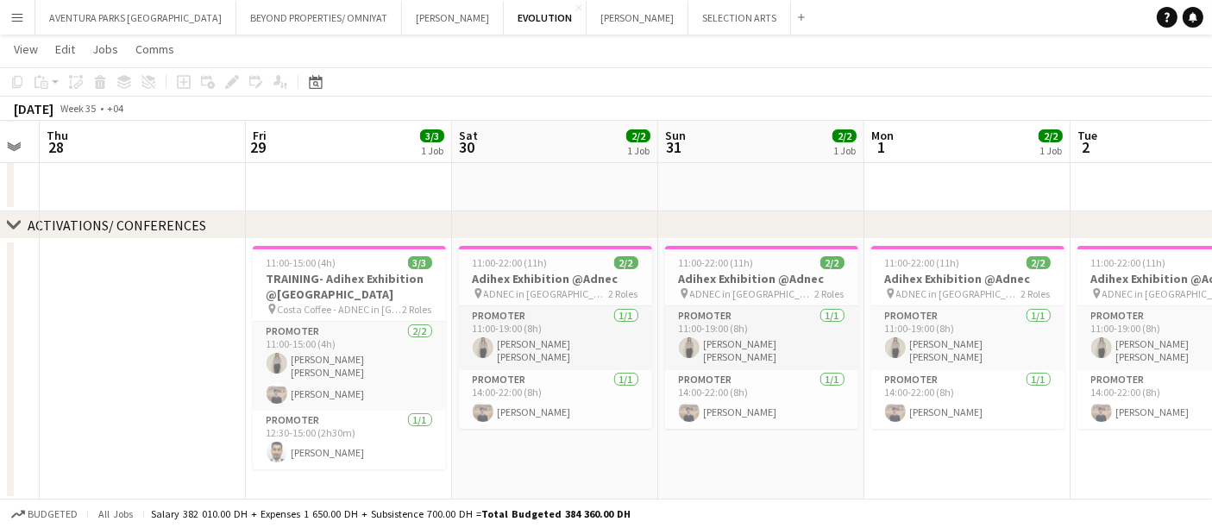
scroll to position [0, 655]
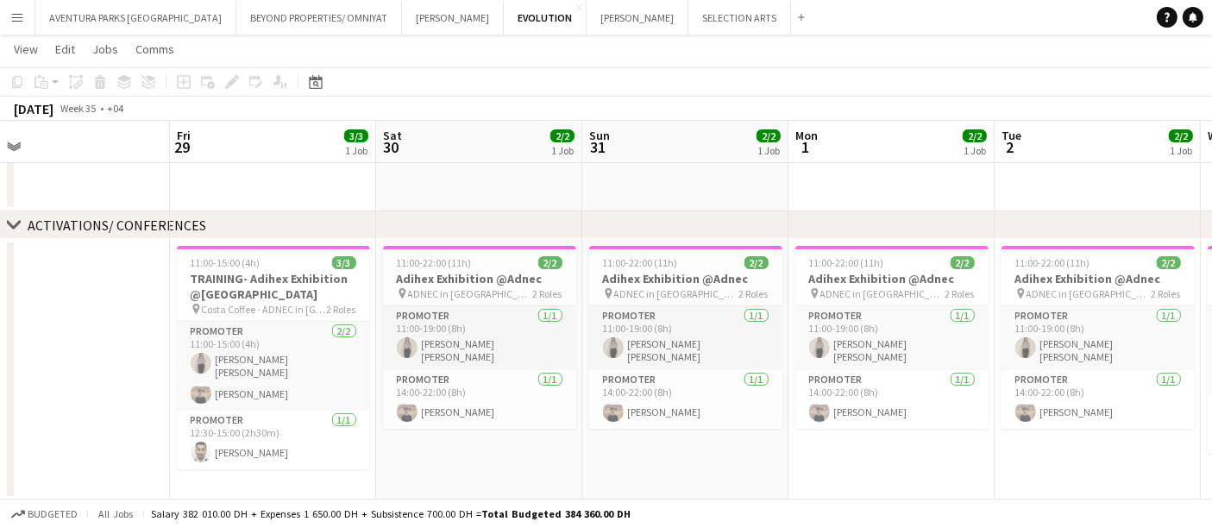
drag, startPoint x: 170, startPoint y: 203, endPoint x: 864, endPoint y: 208, distance: 693.8
click at [864, 208] on app-calendar-viewport "Mon 25 Tue 26 Wed 27 Thu 28 Fri 29 3/3 1 Job Sat 30 2/2 1 Job Sun 31 2/2 1 Job …" at bounding box center [606, 227] width 1212 height 546
click at [576, 6] on app-icon "Close" at bounding box center [579, 7] width 7 height 7
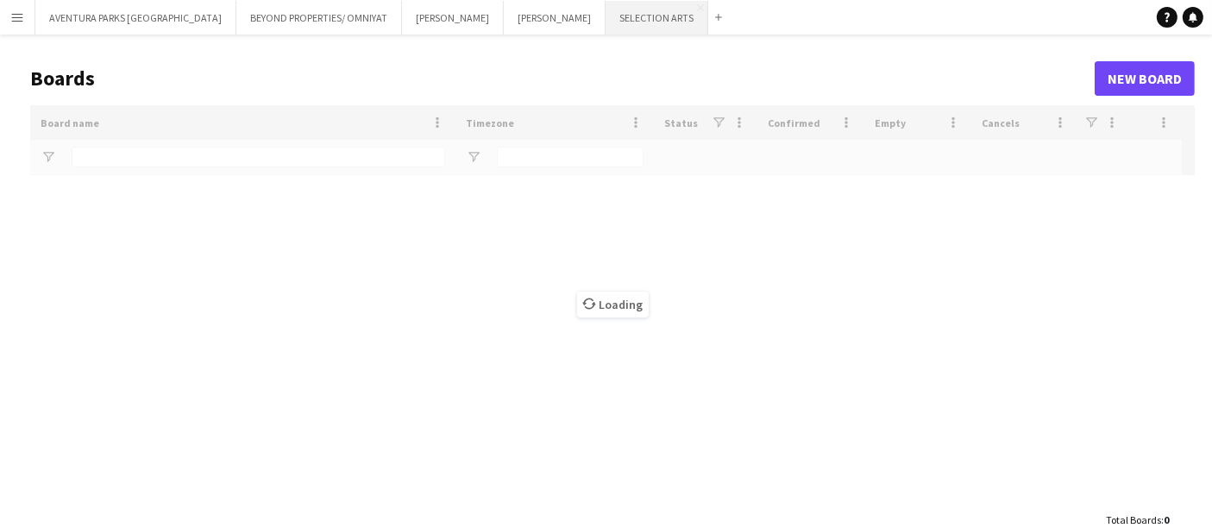
click at [606, 25] on button "SELECTION ARTS Close" at bounding box center [657, 18] width 103 height 34
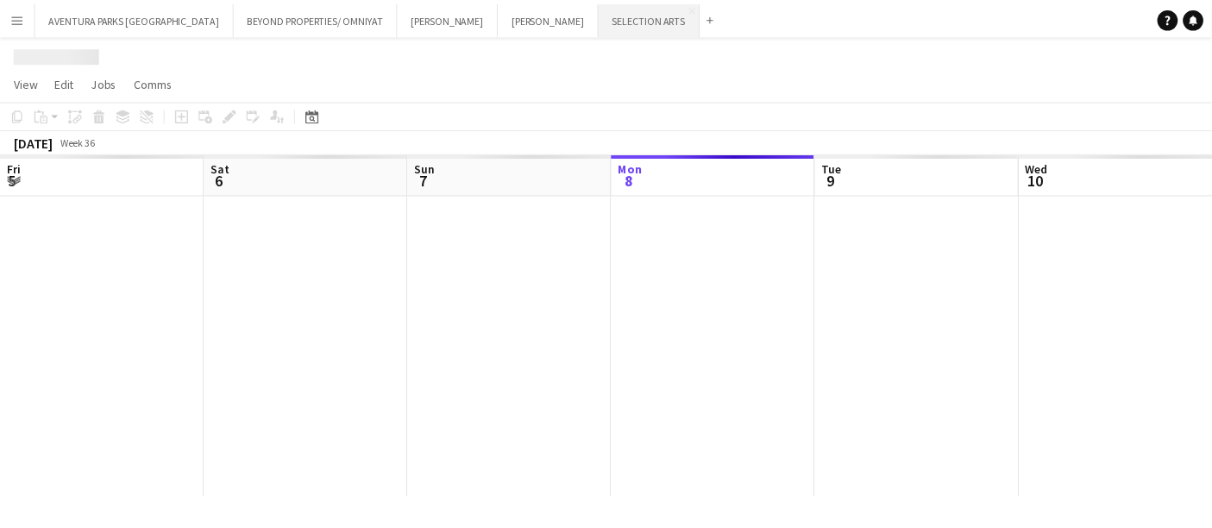
scroll to position [0, 412]
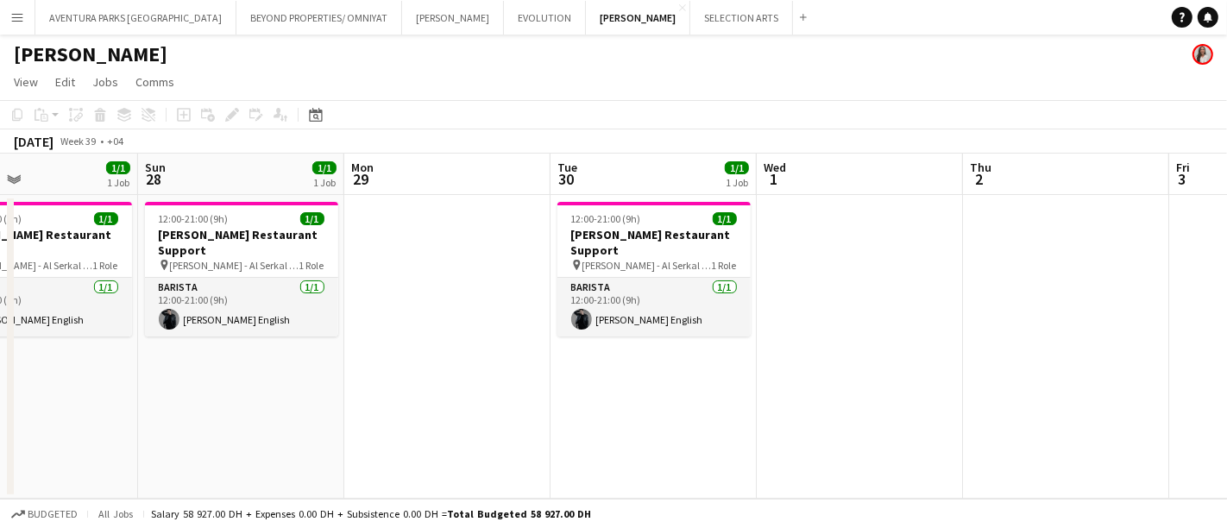
scroll to position [0, 479]
click at [504, 20] on button "EVOLUTION Close" at bounding box center [545, 18] width 82 height 34
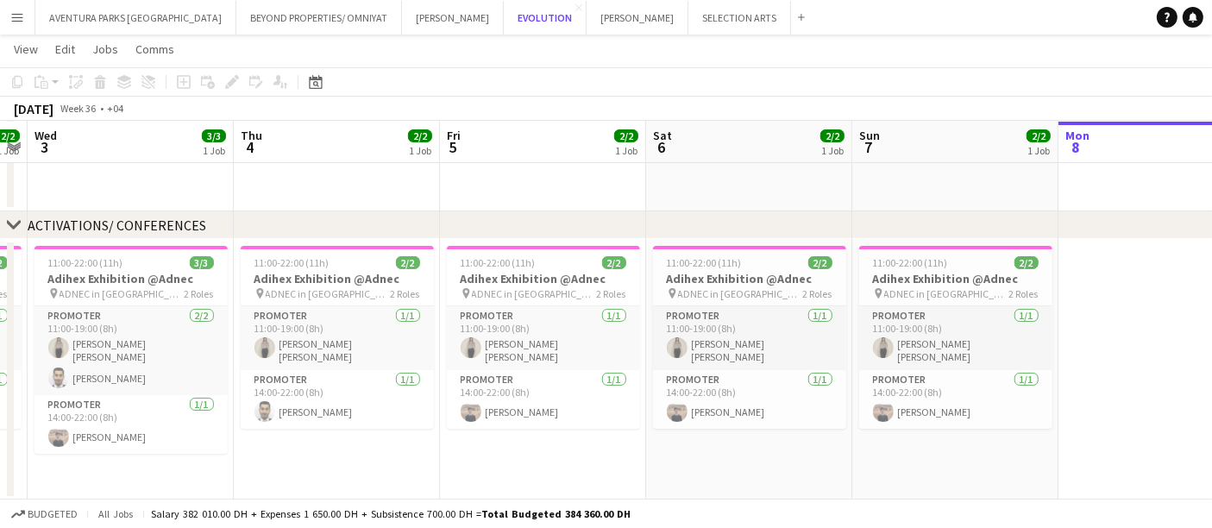
scroll to position [0, 608]
